Goal: Contribute content: Add original content to the website for others to see

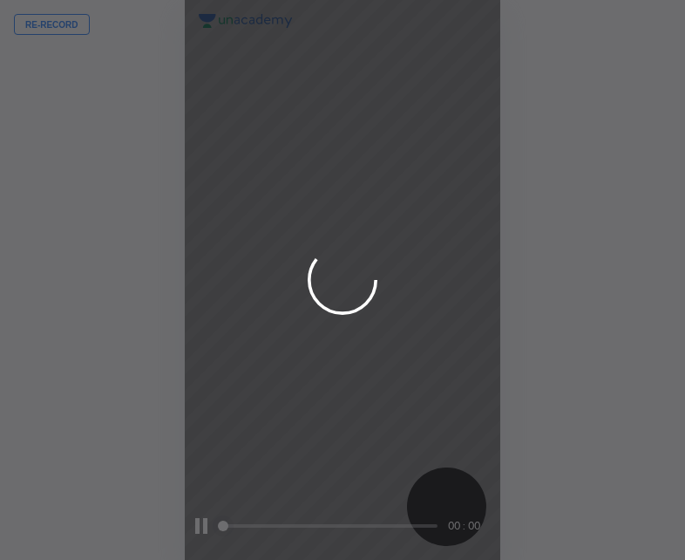
scroll to position [560, 406]
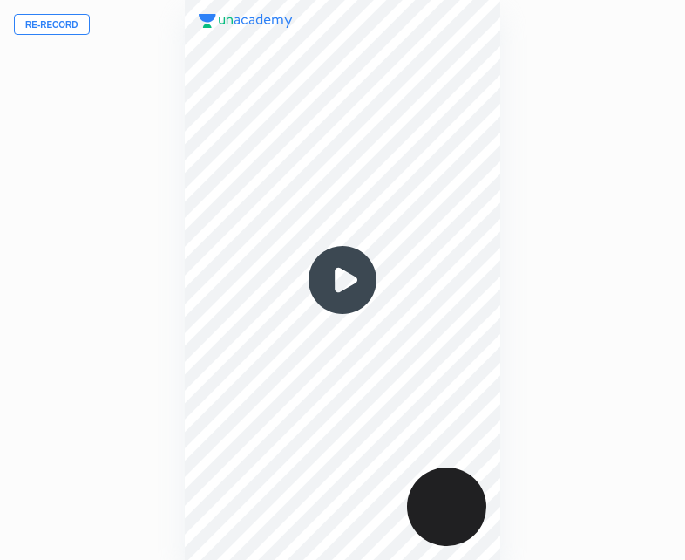
click at [357, 265] on img at bounding box center [343, 280] width 84 height 84
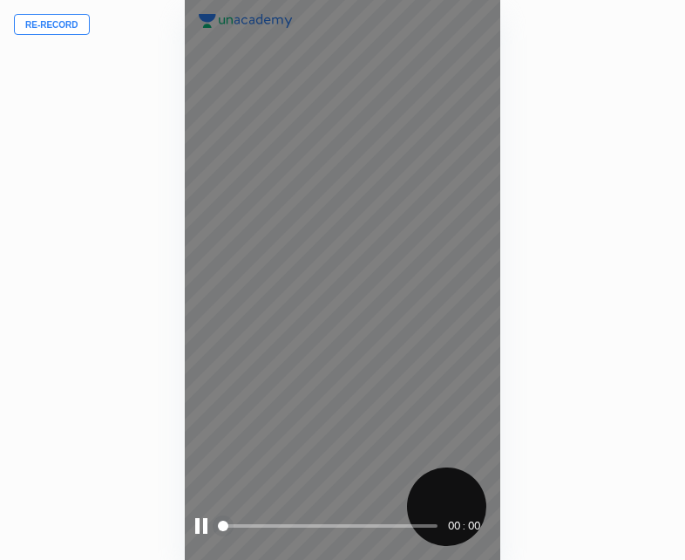
click at [201, 527] on div at bounding box center [201, 526] width 12 height 16
click at [201, 527] on div at bounding box center [203, 526] width 16 height 16
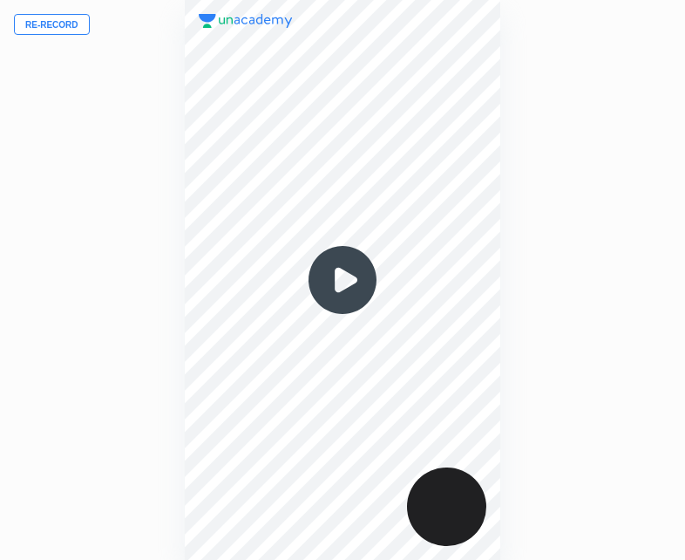
click at [336, 276] on img at bounding box center [343, 280] width 84 height 84
click at [349, 282] on img at bounding box center [343, 280] width 84 height 84
click at [345, 288] on img at bounding box center [343, 280] width 84 height 84
click at [361, 284] on img at bounding box center [343, 280] width 84 height 84
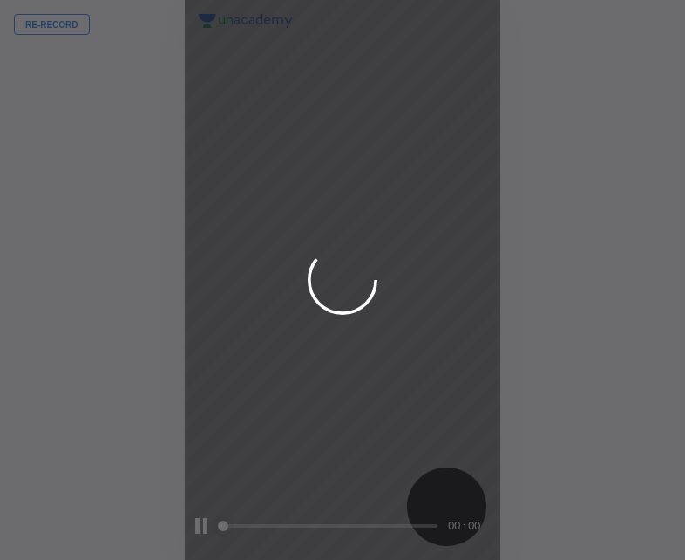
scroll to position [560, 406]
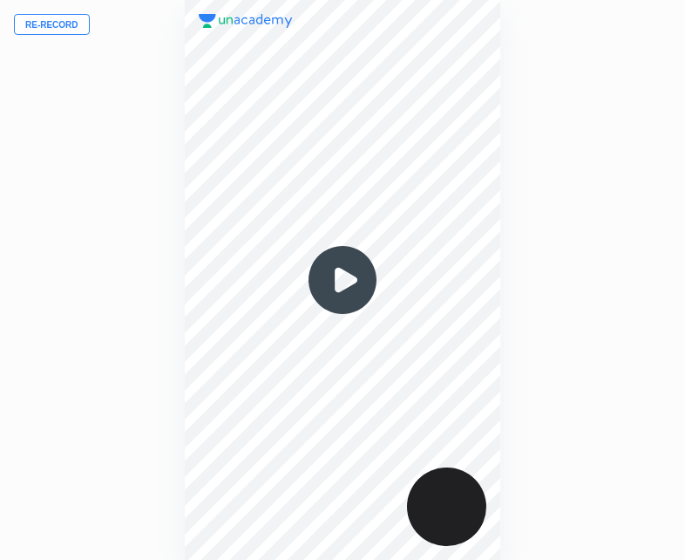
click at [53, 27] on button "Re-record" at bounding box center [52, 24] width 76 height 21
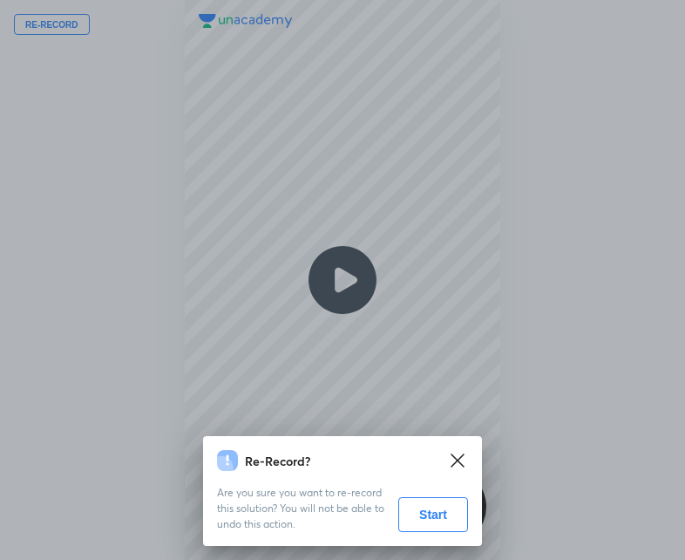
click at [428, 516] on button "Start" at bounding box center [433, 514] width 70 height 35
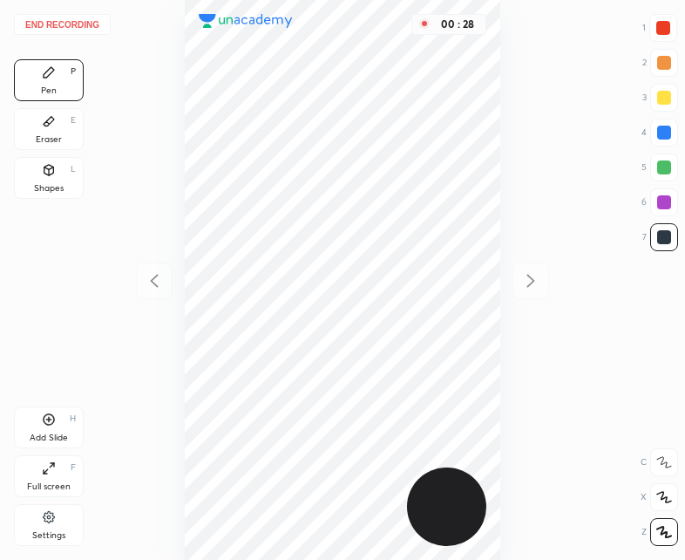
click at [662, 27] on div at bounding box center [664, 28] width 14 height 14
click at [505, 233] on div "00 : 49" at bounding box center [342, 280] width 406 height 560
click at [500, 221] on div "00 : 50" at bounding box center [342, 280] width 406 height 560
click at [663, 236] on div at bounding box center [664, 237] width 14 height 14
click at [58, 431] on div "Add Slide H" at bounding box center [49, 427] width 70 height 42
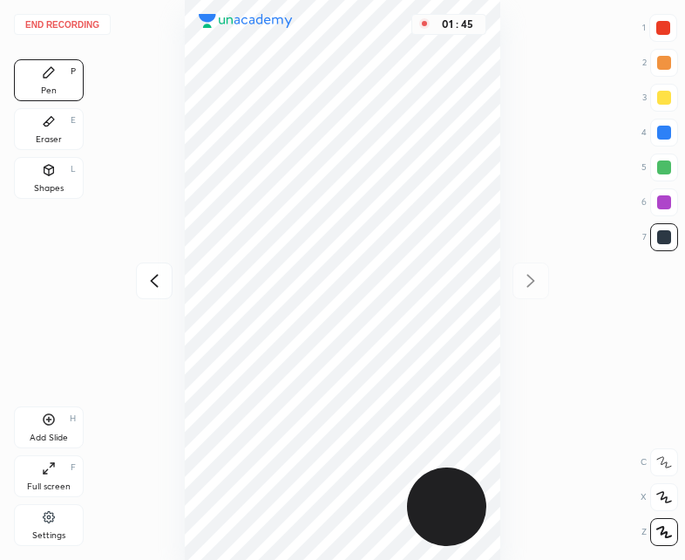
click at [158, 266] on div at bounding box center [154, 280] width 37 height 37
click at [538, 276] on icon at bounding box center [530, 280] width 21 height 21
click at [155, 276] on icon at bounding box center [155, 281] width 8 height 13
click at [525, 279] on icon at bounding box center [530, 280] width 21 height 21
click at [160, 288] on icon at bounding box center [154, 280] width 21 height 21
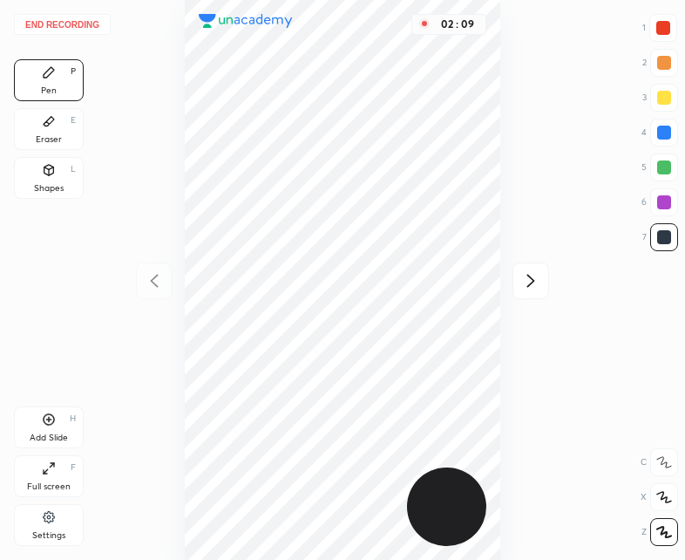
click at [518, 276] on div at bounding box center [531, 280] width 37 height 37
click at [67, 142] on div "Eraser E" at bounding box center [49, 129] width 70 height 42
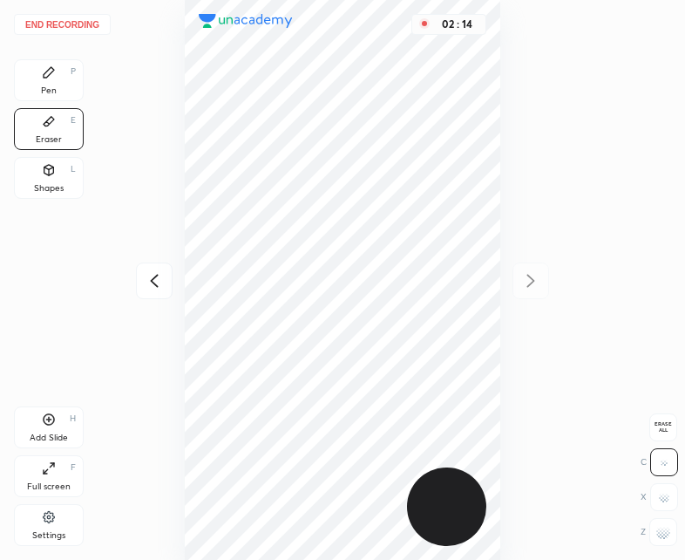
click at [61, 102] on div "Pen P Eraser E Shapes L" at bounding box center [49, 132] width 70 height 146
click at [52, 95] on div "Pen" at bounding box center [49, 90] width 16 height 9
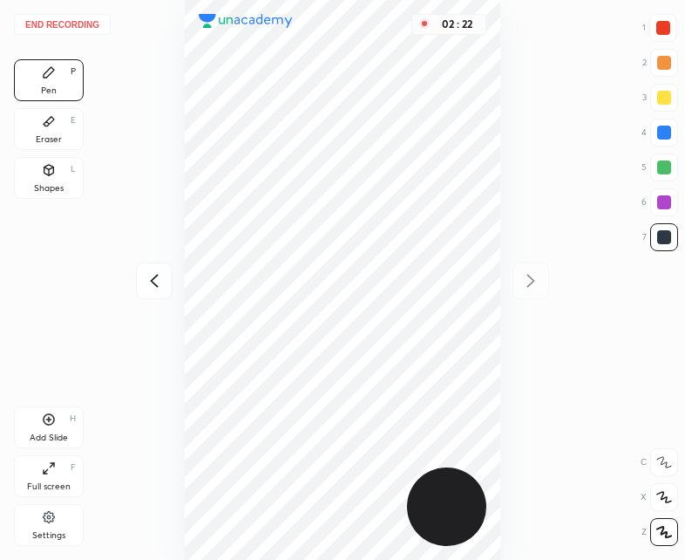
click at [52, 176] on icon at bounding box center [49, 170] width 14 height 14
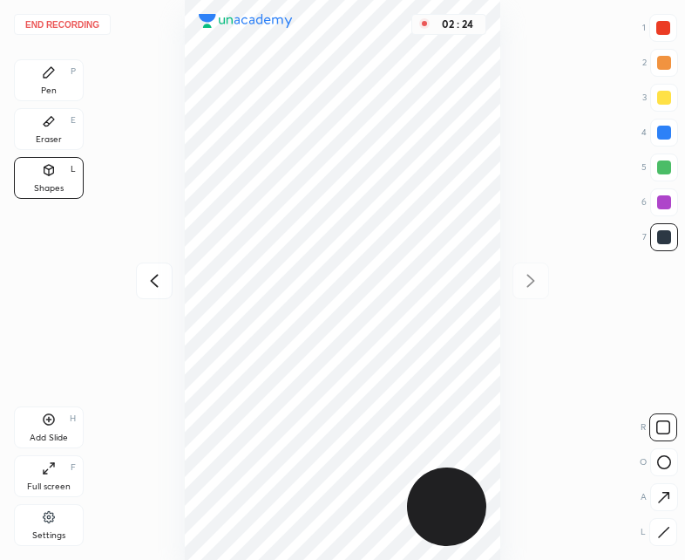
click at [51, 83] on div "Pen P" at bounding box center [49, 80] width 70 height 42
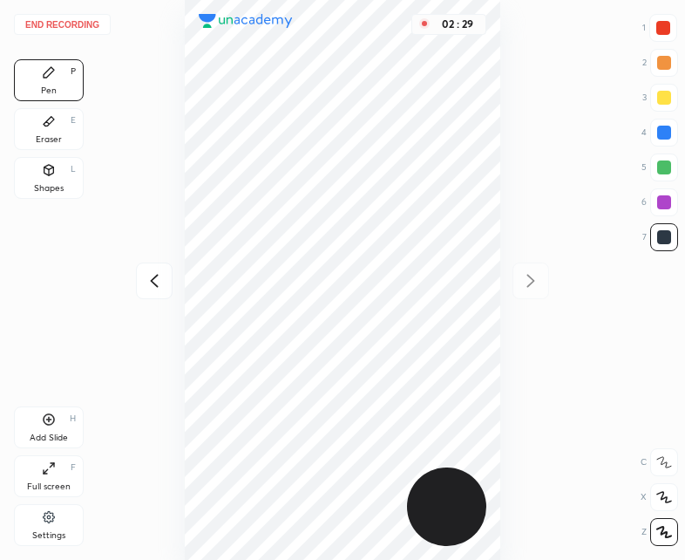
click at [68, 24] on button "End recording" at bounding box center [62, 24] width 97 height 21
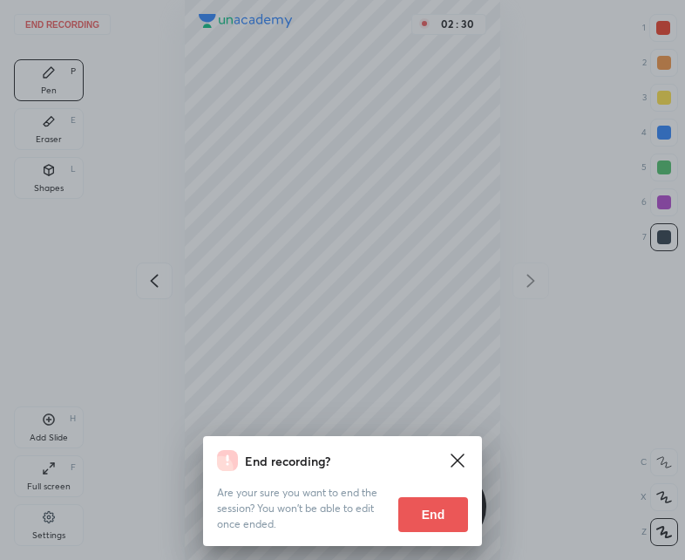
click at [451, 500] on button "End" at bounding box center [433, 514] width 70 height 35
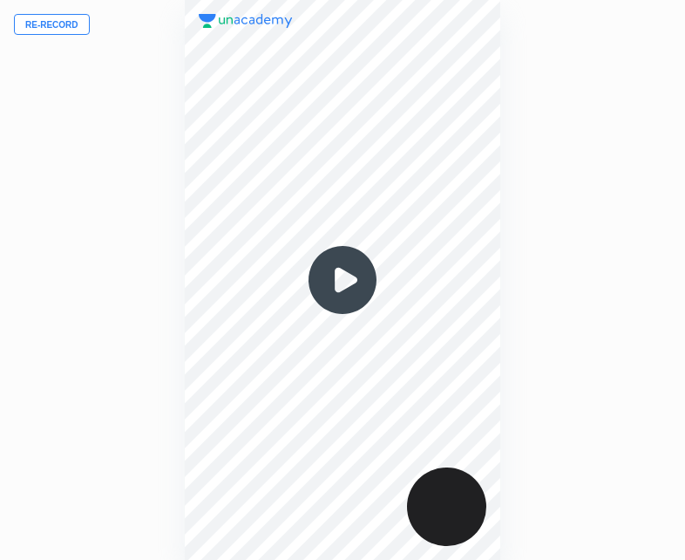
click at [344, 289] on img at bounding box center [343, 280] width 84 height 84
